Goal: Information Seeking & Learning: Find specific fact

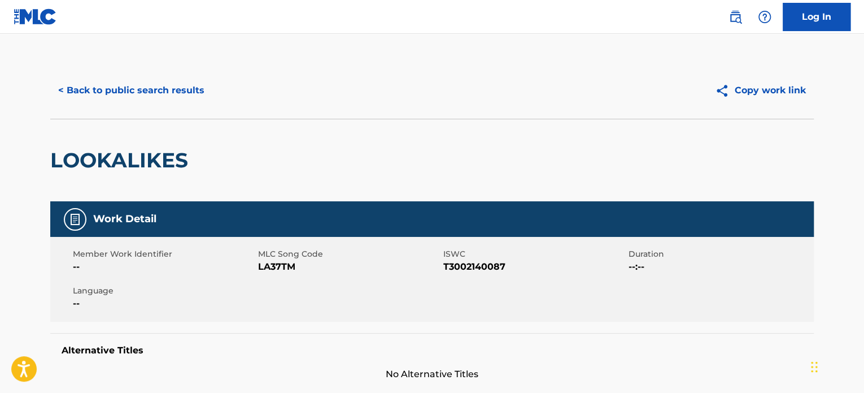
click at [198, 92] on button "< Back to public search results" at bounding box center [131, 90] width 162 height 28
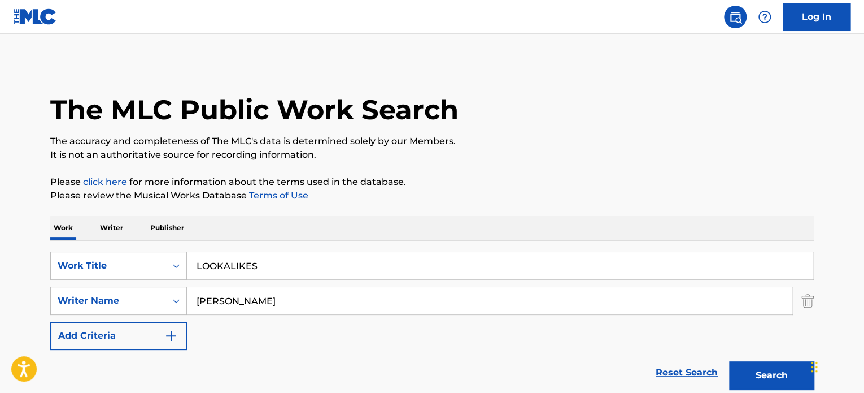
scroll to position [157, 0]
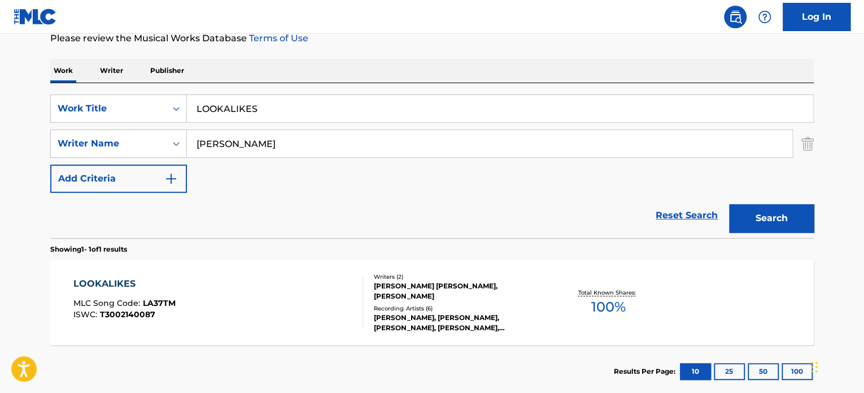
click at [259, 110] on input "LOOKALIKES" at bounding box center [500, 108] width 626 height 27
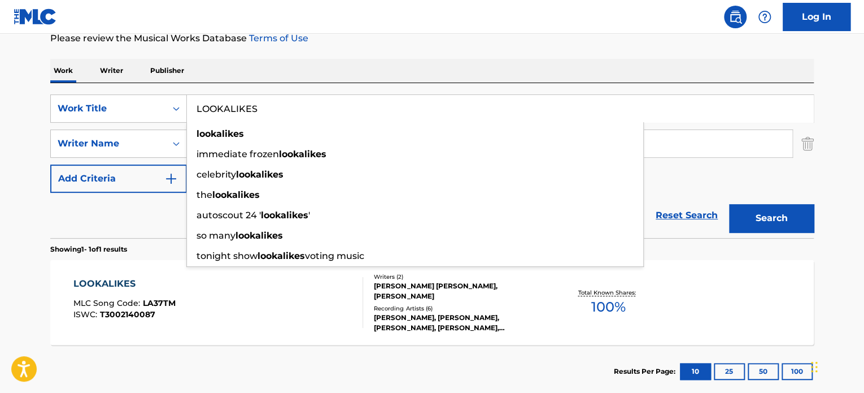
paste input "A TRICKY SITUATION"
type input "A TRICKY SITUATION"
click at [168, 216] on div "Reset Search Search" at bounding box center [432, 215] width 764 height 45
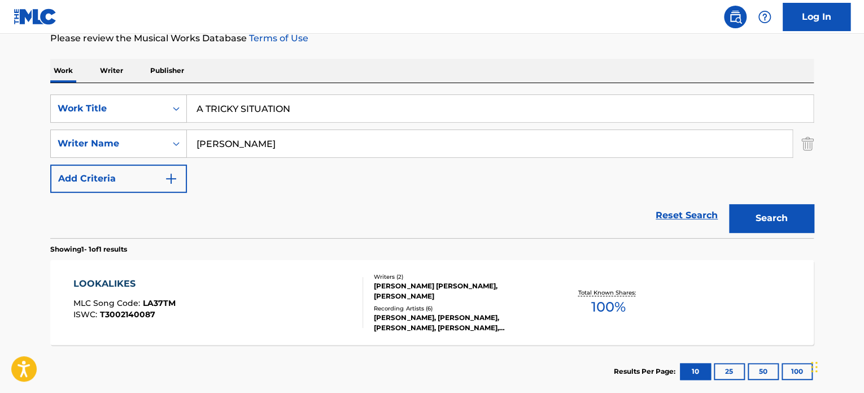
click at [235, 142] on input "[PERSON_NAME]" at bounding box center [489, 143] width 605 height 27
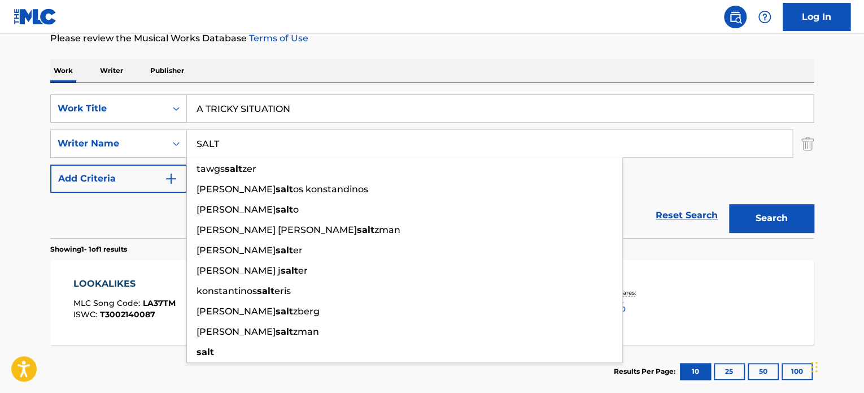
click at [238, 142] on input "SALT" at bounding box center [489, 143] width 605 height 27
click at [757, 213] on button "Search" at bounding box center [771, 218] width 85 height 28
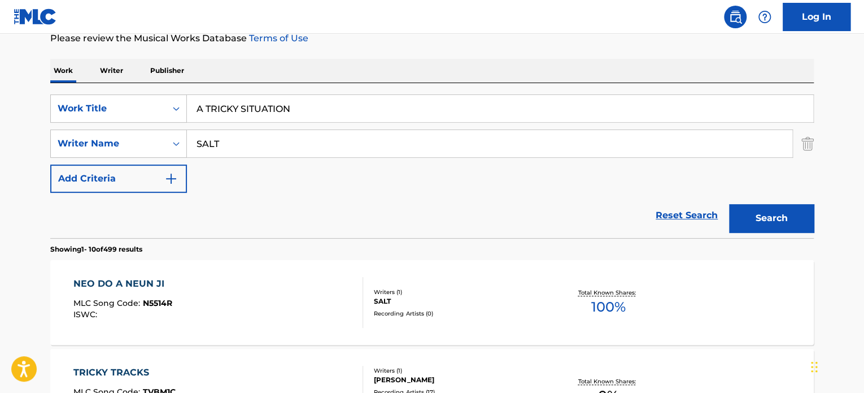
click at [333, 141] on input "SALT" at bounding box center [489, 143] width 605 height 27
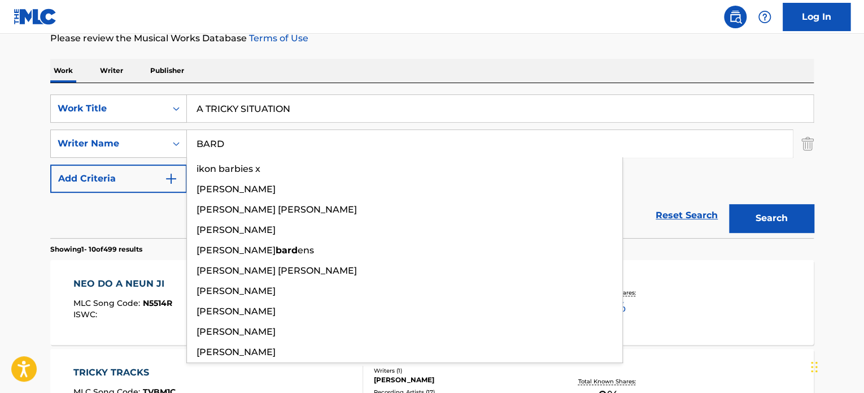
click at [333, 141] on input "BARD" at bounding box center [489, 143] width 605 height 27
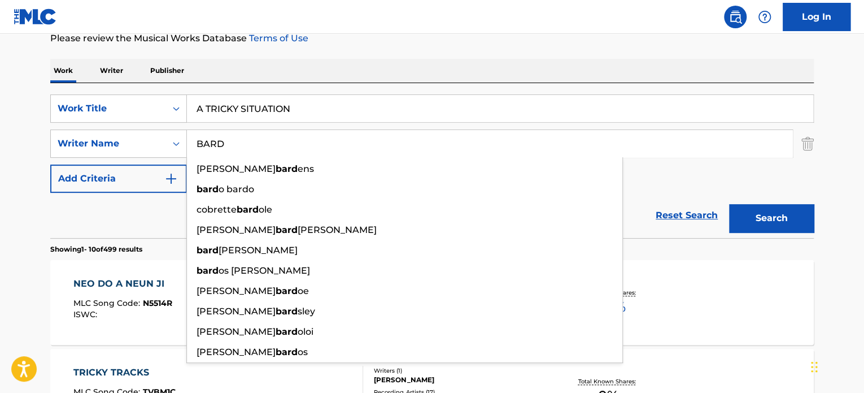
click at [333, 141] on input "BARD" at bounding box center [489, 143] width 605 height 27
type input "BARD"
click at [786, 210] on button "Search" at bounding box center [771, 218] width 85 height 28
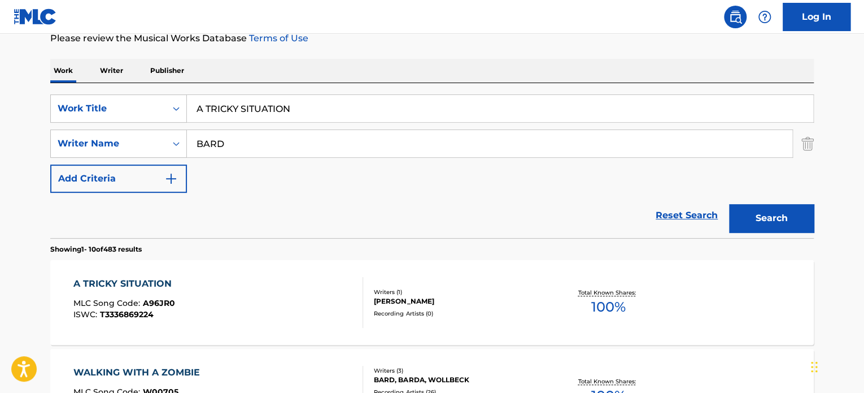
click at [298, 107] on input "A TRICKY SITUATION" at bounding box center [500, 108] width 626 height 27
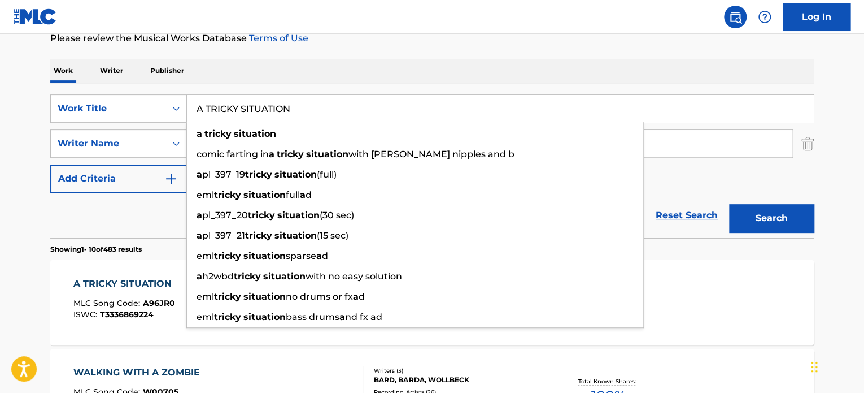
paste input "TENSE SERIOUS DRAMA"
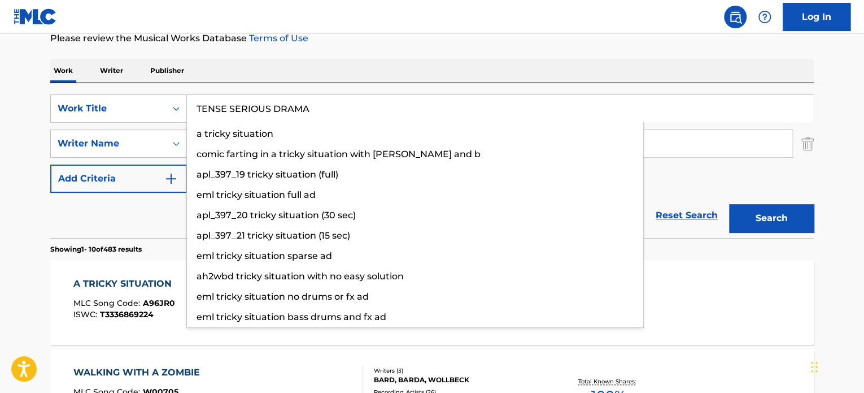
type input "TENSE SERIOUS DRAMA"
click at [132, 229] on div "Reset Search Search" at bounding box center [432, 215] width 764 height 45
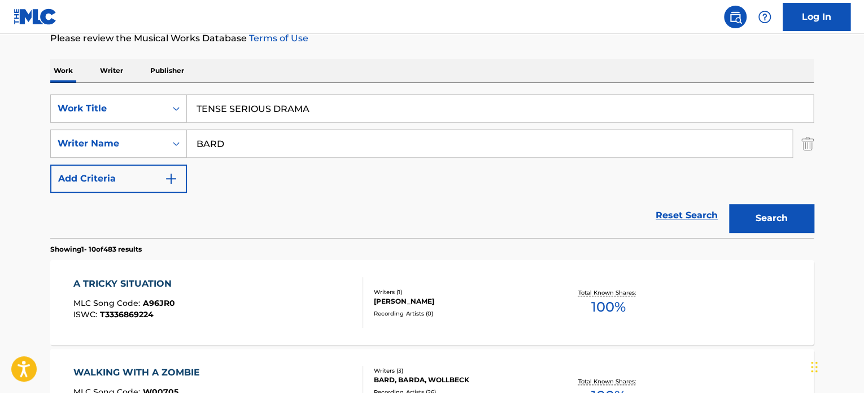
click at [237, 135] on input "BARD" at bounding box center [489, 143] width 605 height 27
click at [757, 210] on button "Search" at bounding box center [771, 218] width 85 height 28
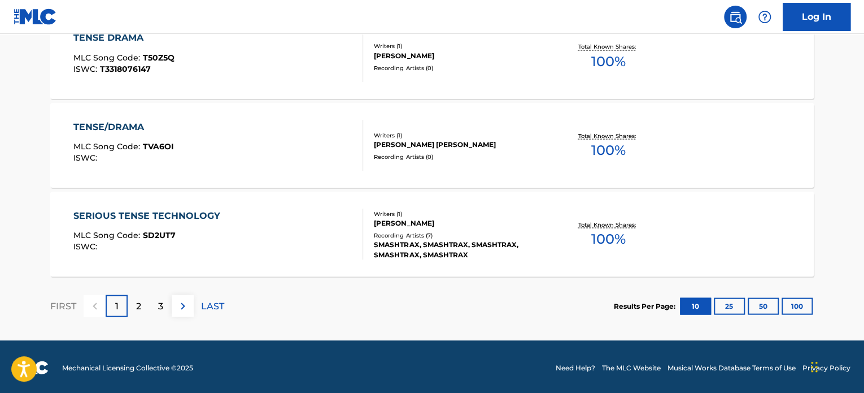
scroll to position [1024, 0]
